Goal: Transaction & Acquisition: Purchase product/service

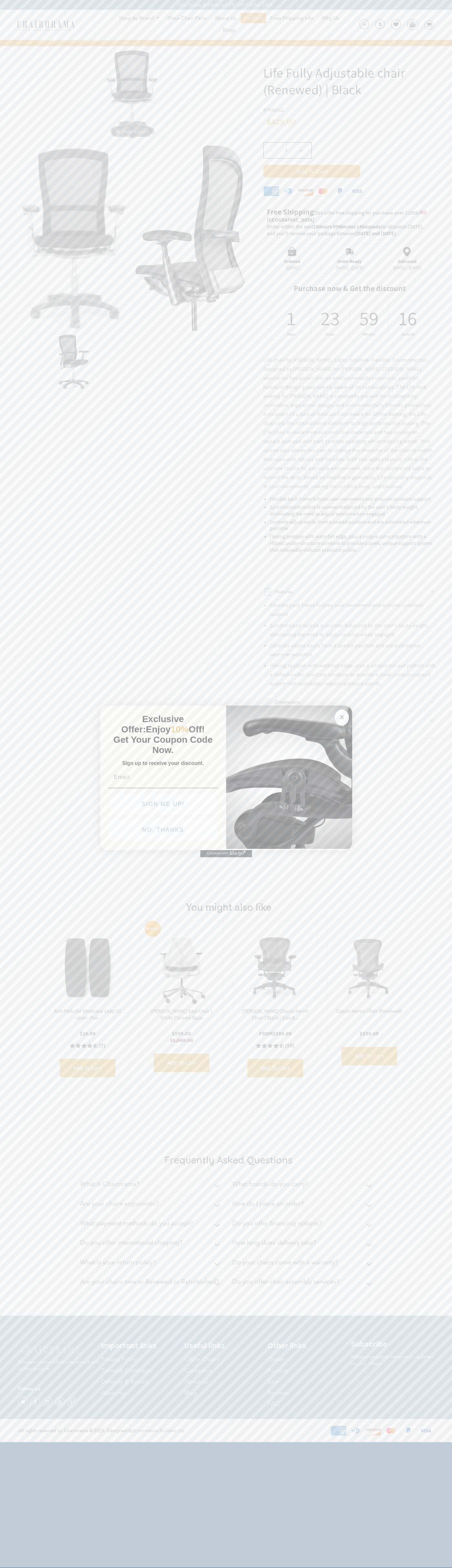
click at [342, 716] on icon "Close dialog" at bounding box center [341, 717] width 3 height 3
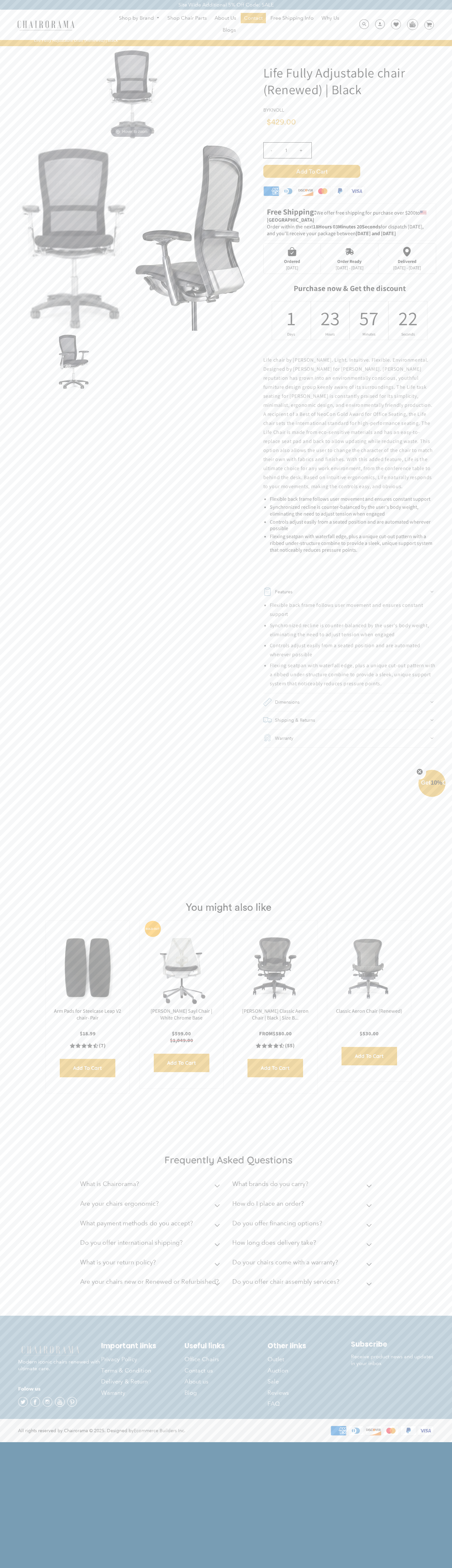
click at [311, 171] on span "Add to Cart" at bounding box center [311, 171] width 97 height 13
click at [394, 25] on icon at bounding box center [396, 24] width 5 height 5
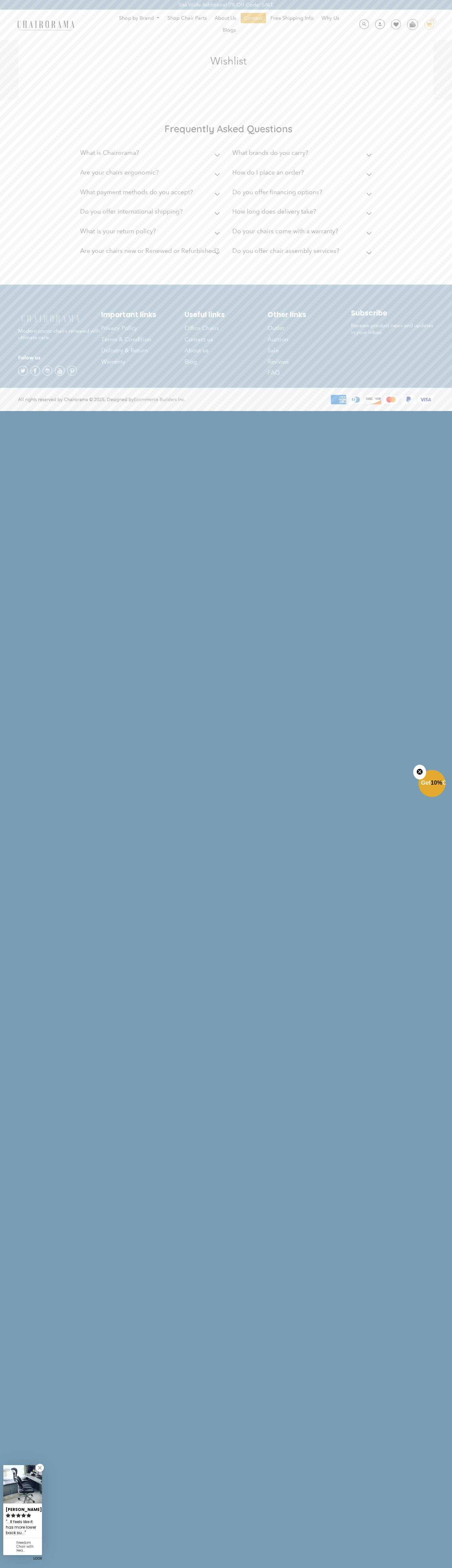
click at [160, 10] on div "Shop by Brand Haworth Herman Miller Steelcase Knoll Human Scale" at bounding box center [226, 25] width 452 height 30
click at [433, 410] on html "Site Wide Additional 5% Off Code: SALE Site Wide Additional 5% Off Code: SALE S…" at bounding box center [226, 205] width 452 height 410
click at [436, 410] on html "Site Wide Additional 5% Off Code: SALE Site Wide Additional 5% Off Code: SALE S…" at bounding box center [226, 205] width 452 height 410
click at [27, 410] on html "Site Wide Additional 5% Off Code: SALE Site Wide Additional 5% Off Code: SALE S…" at bounding box center [226, 205] width 452 height 410
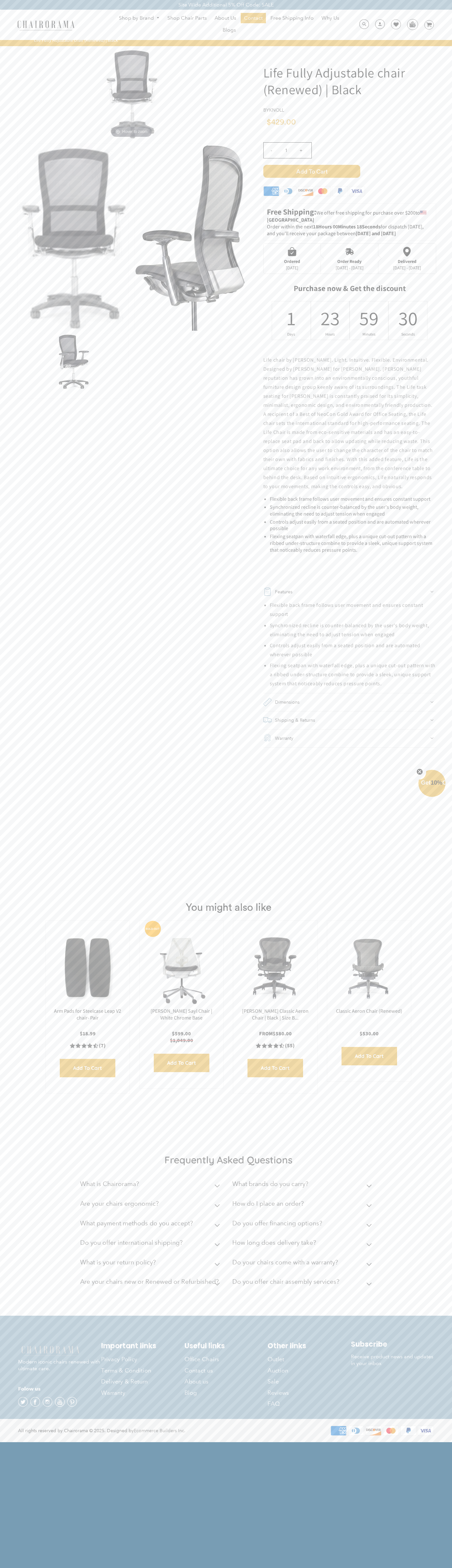
click at [350, 158] on div "- 1 +" at bounding box center [350, 152] width 173 height 26
